Goal: Check status: Check status

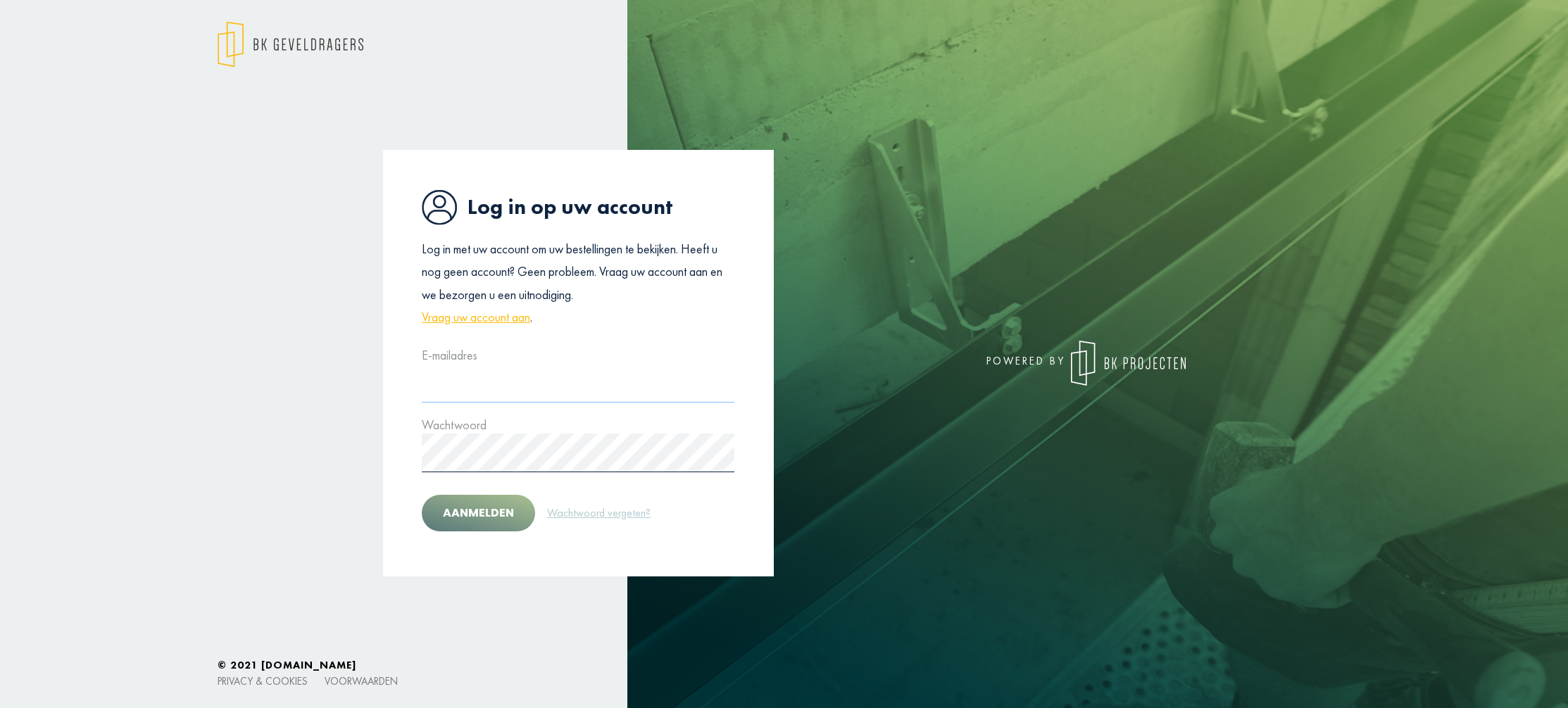
click at [463, 386] on input "text" at bounding box center [577, 383] width 312 height 39
type input "**********"
click at [453, 511] on button "Aanmelden" at bounding box center [478, 513] width 113 height 37
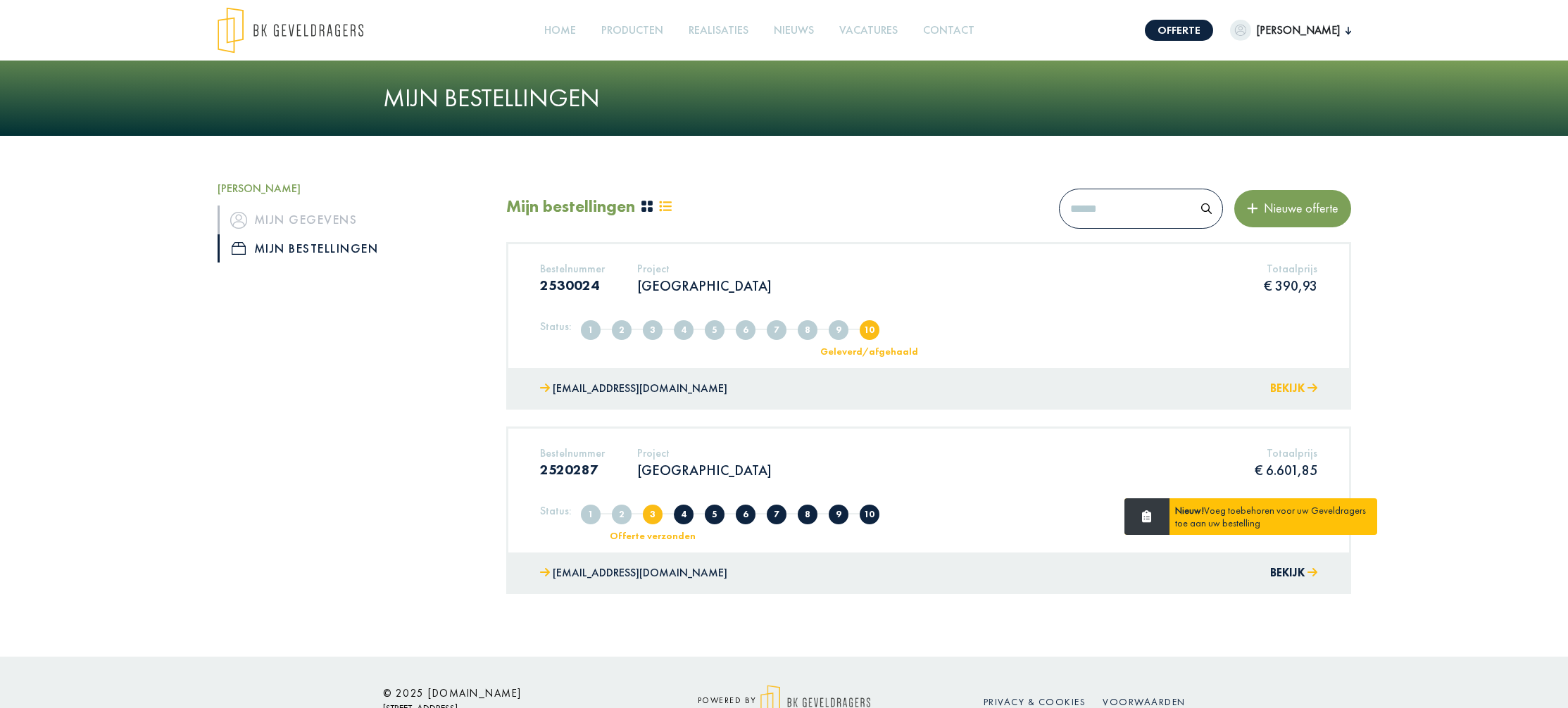
click at [1290, 387] on button "Bekijk" at bounding box center [1293, 389] width 48 height 21
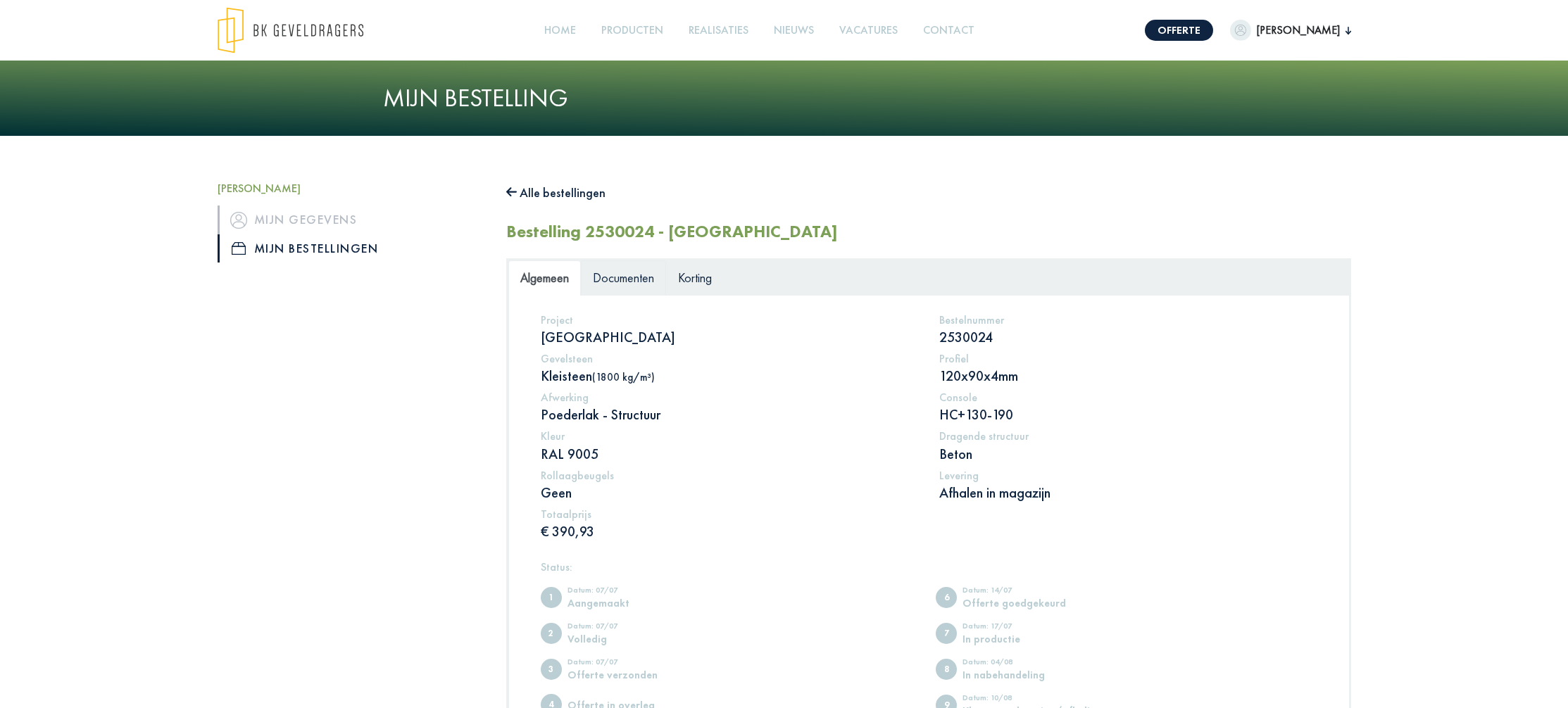
click at [624, 272] on span "Documenten" at bounding box center [623, 278] width 61 height 16
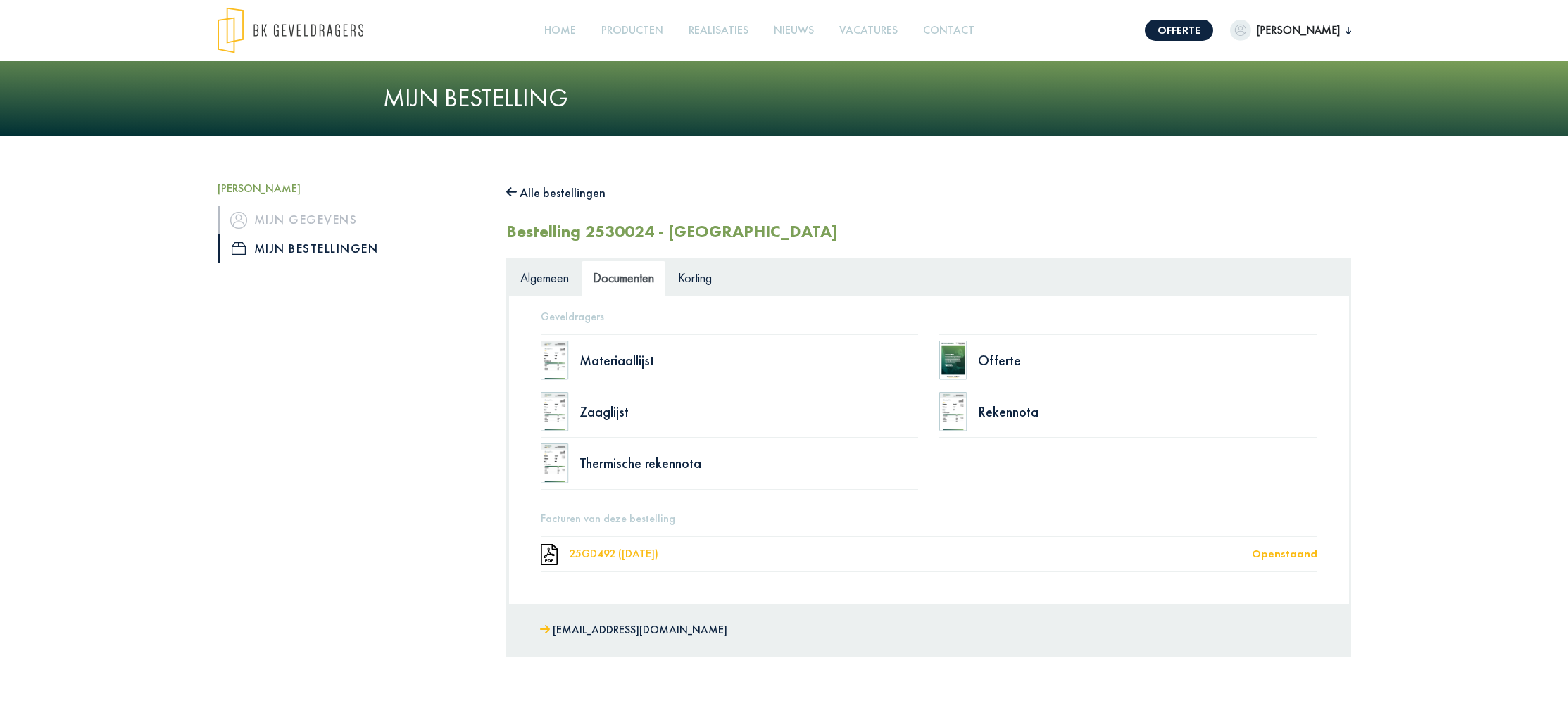
click at [631, 549] on div "25GD492 ([DATE])" at bounding box center [910, 553] width 683 height 11
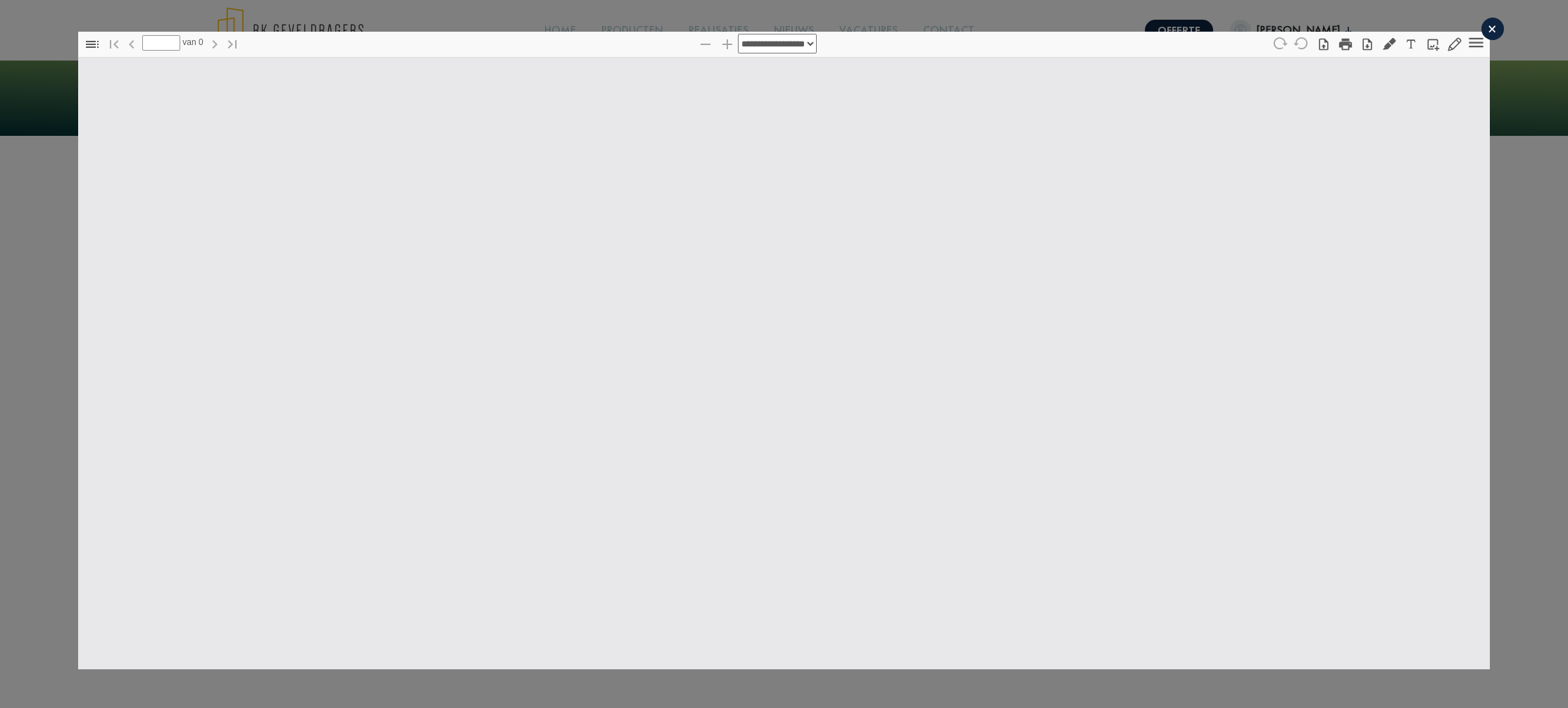
type input "*"
select select "****"
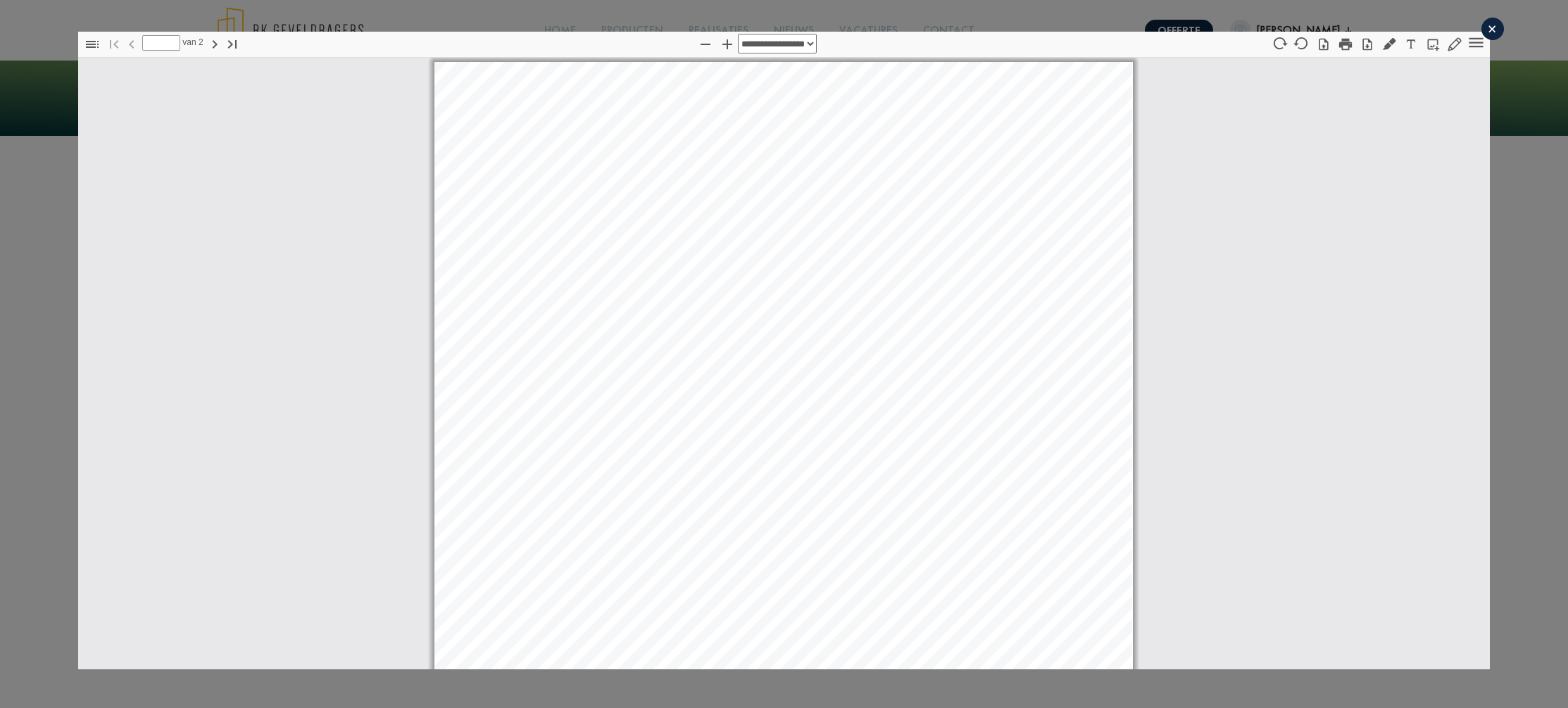
click at [1498, 24] on div "×" at bounding box center [1492, 29] width 23 height 23
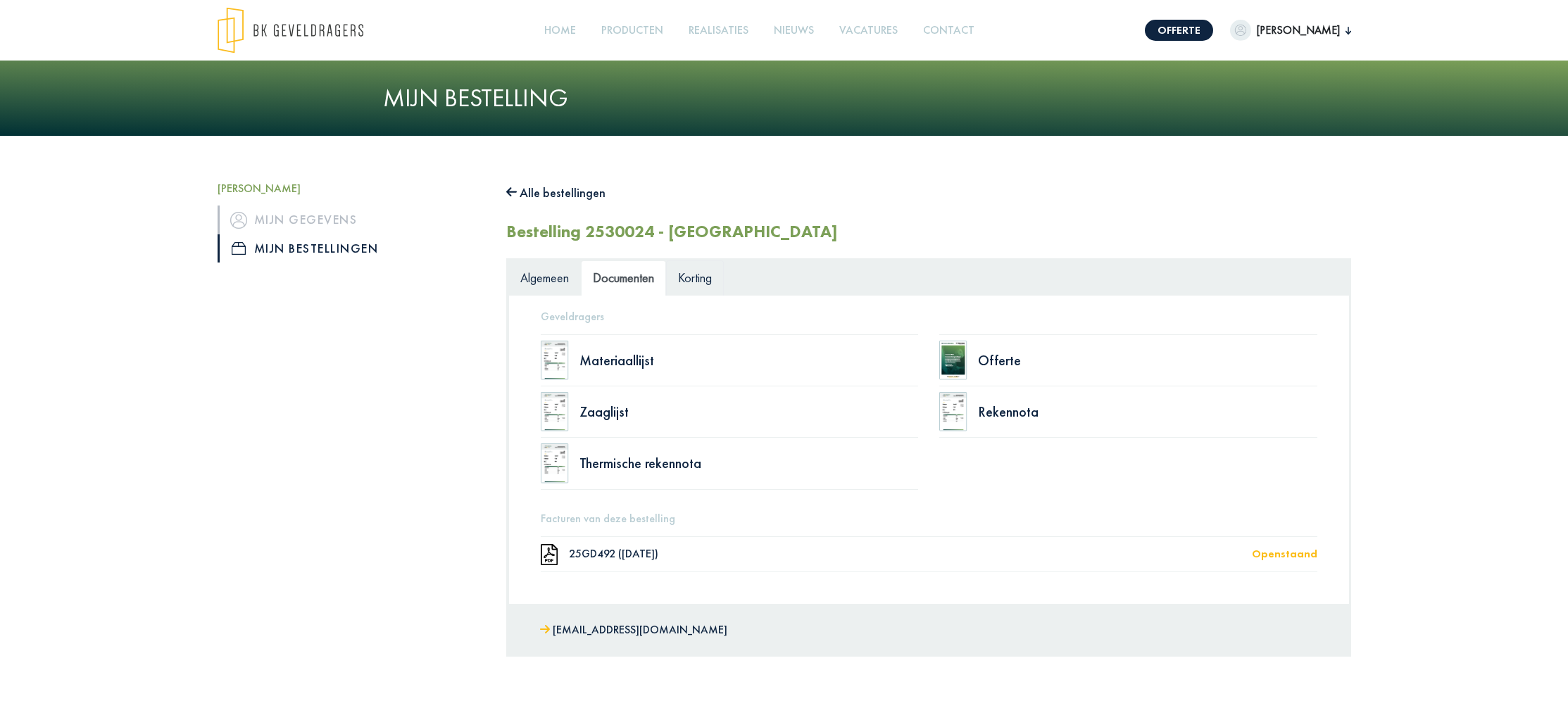
click at [694, 278] on span "Korting" at bounding box center [695, 278] width 34 height 16
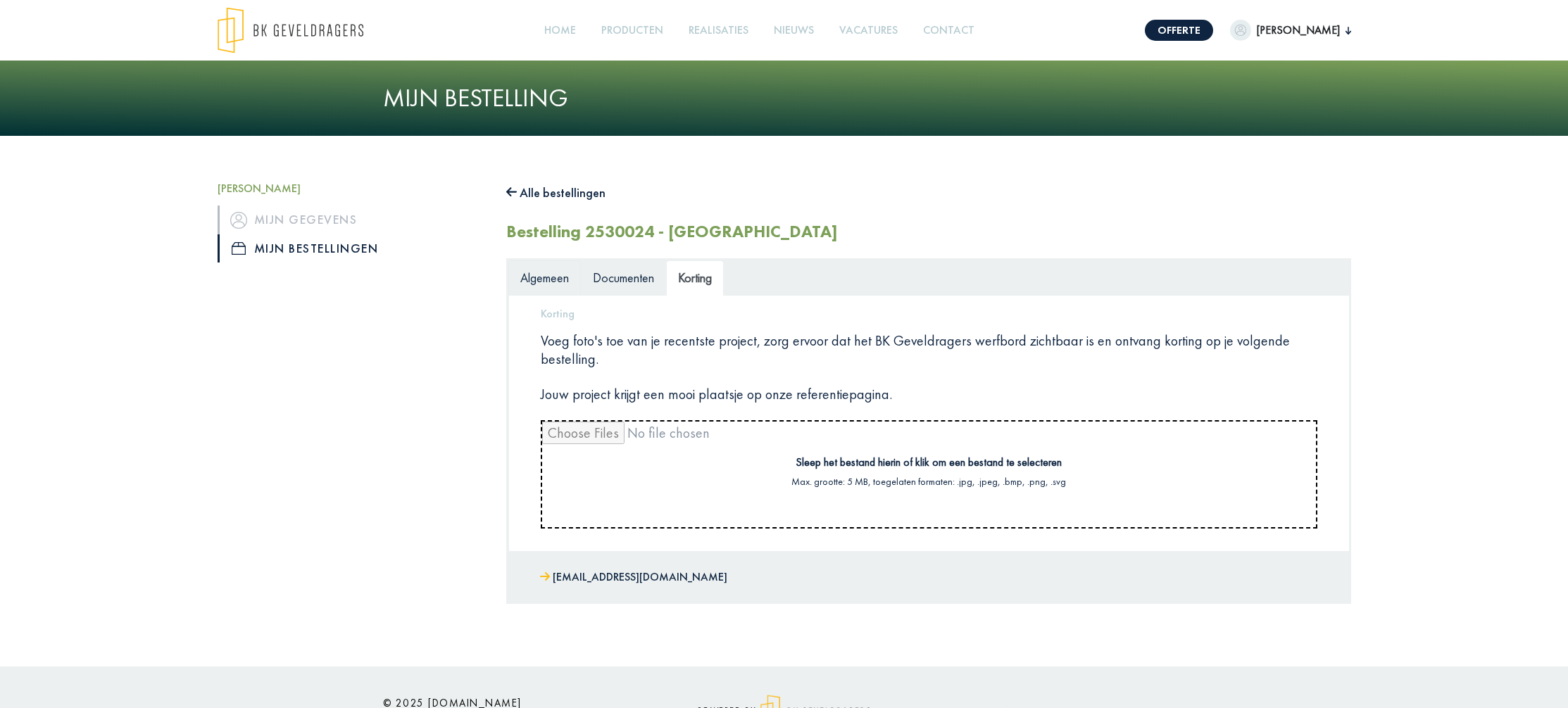
click at [545, 276] on span "Algemeen" at bounding box center [544, 278] width 49 height 16
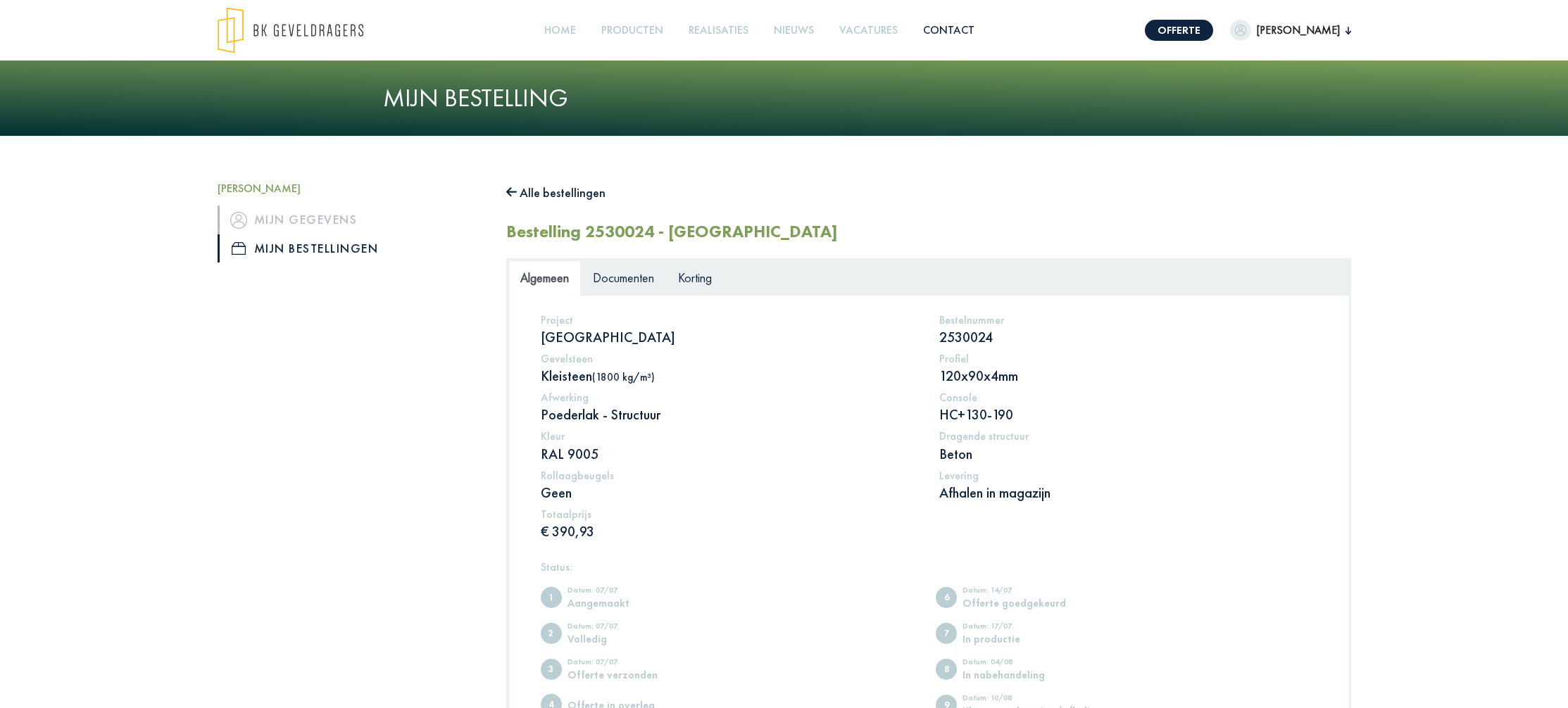
click at [972, 31] on link "Contact" at bounding box center [948, 31] width 62 height 32
